Goal: Find contact information: Find contact information

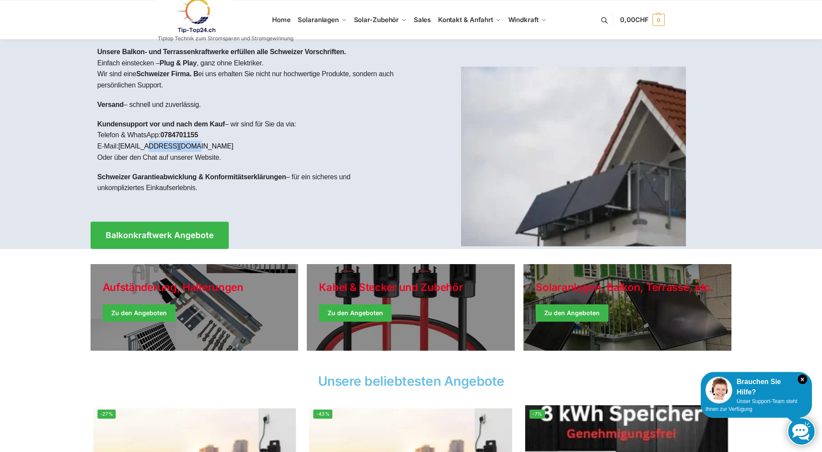
drag, startPoint x: 185, startPoint y: 146, endPoint x: 149, endPoint y: 150, distance: 36.2
click at [149, 150] on p "Kundensupport vor und nach dem Kauf – wir sind für Sie da via: Telefon & WhatsA…" at bounding box center [251, 141] width 307 height 44
copy link "[DOMAIN_NAME]"
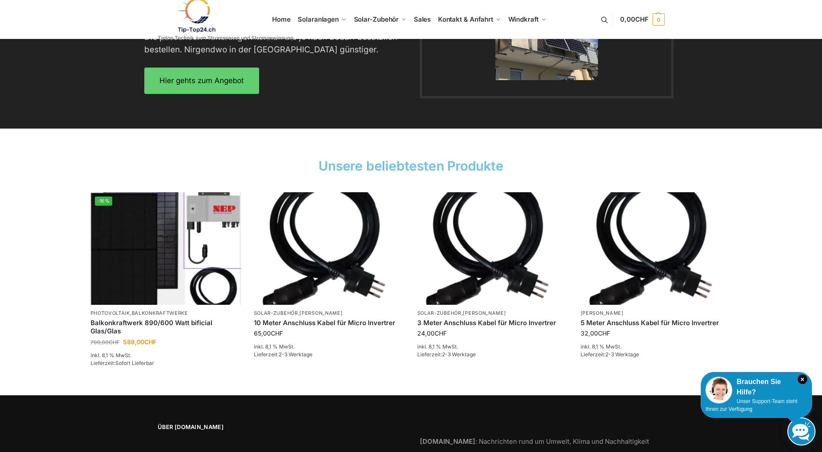
scroll to position [1259, 0]
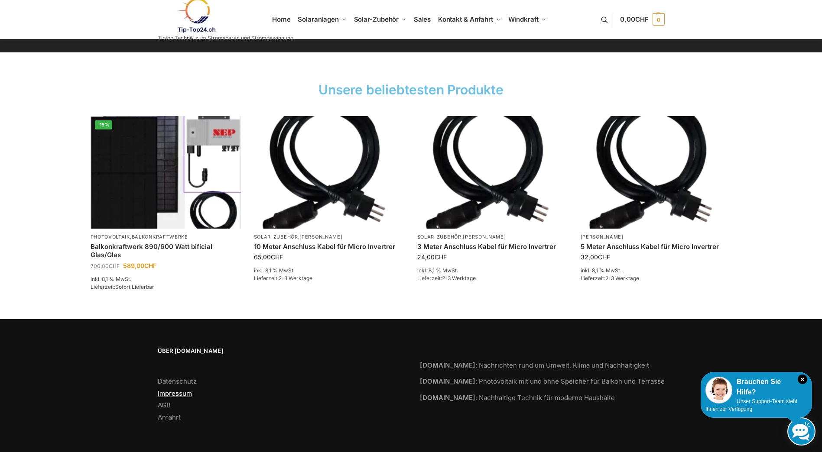
click at [183, 394] on link "Impressum" at bounding box center [175, 394] width 34 height 8
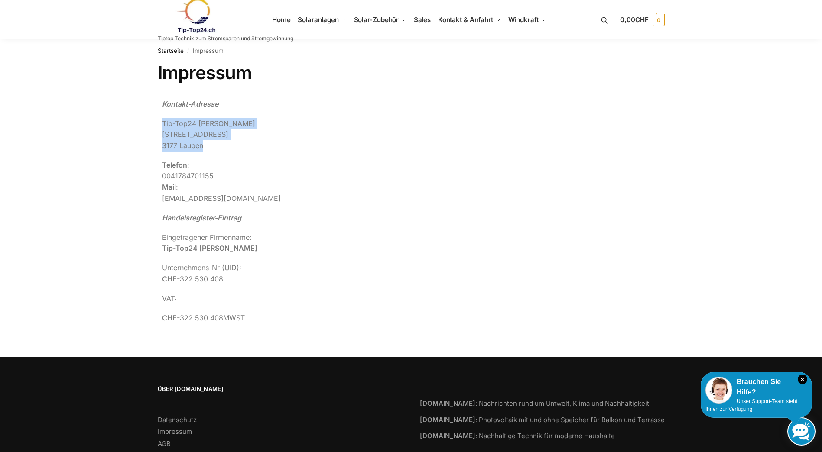
drag, startPoint x: 197, startPoint y: 144, endPoint x: 163, endPoint y: 125, distance: 39.0
click at [163, 125] on p "Tip-Top24 [PERSON_NAME][GEOGRAPHIC_DATA][STREET_ADDRESS]" at bounding box center [350, 134] width 377 height 33
copy p "Tip-Top24 [PERSON_NAME][GEOGRAPHIC_DATA][STREET_ADDRESS]"
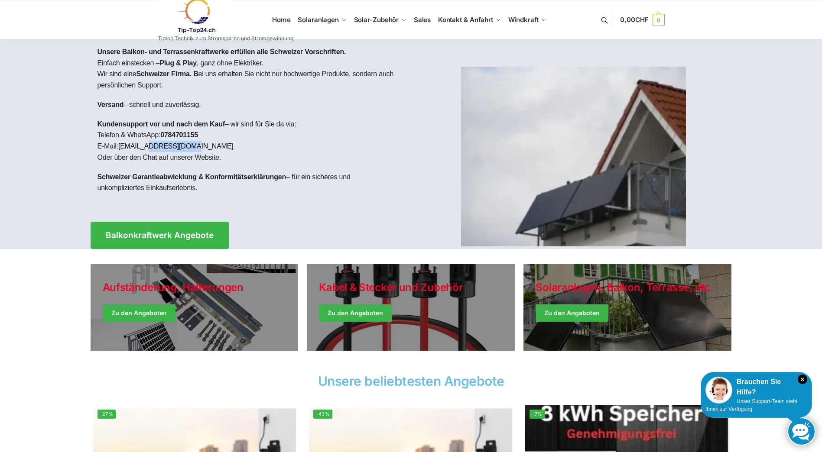
drag, startPoint x: 187, startPoint y: 144, endPoint x: 150, endPoint y: 149, distance: 37.6
click at [150, 149] on p "Kundensupport vor und nach dem Kauf – wir sind für Sie da via: Telefon & WhatsA…" at bounding box center [251, 141] width 307 height 44
copy link "[DOMAIN_NAME]"
